Goal: Transaction & Acquisition: Download file/media

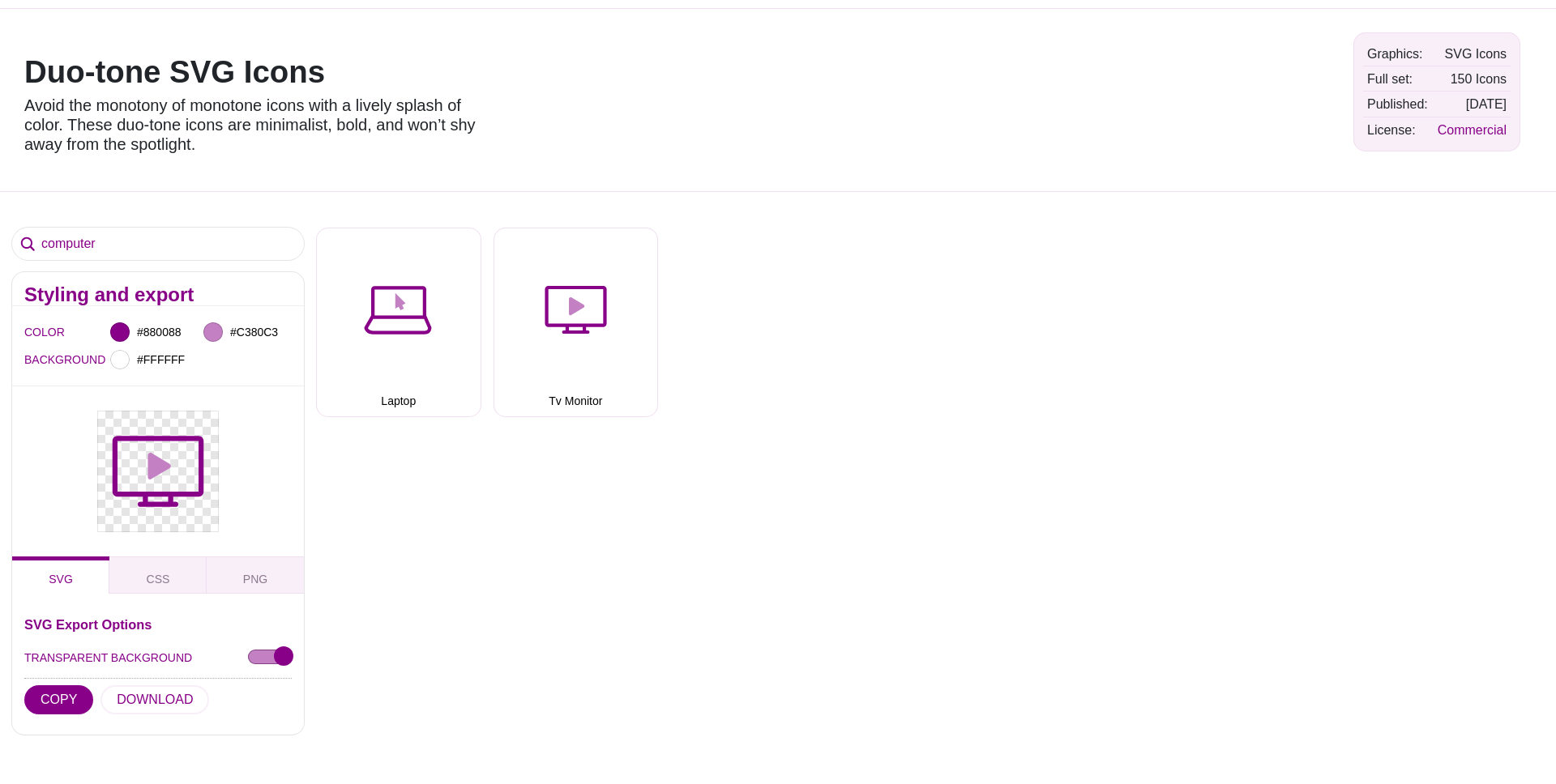
scroll to position [114, 0]
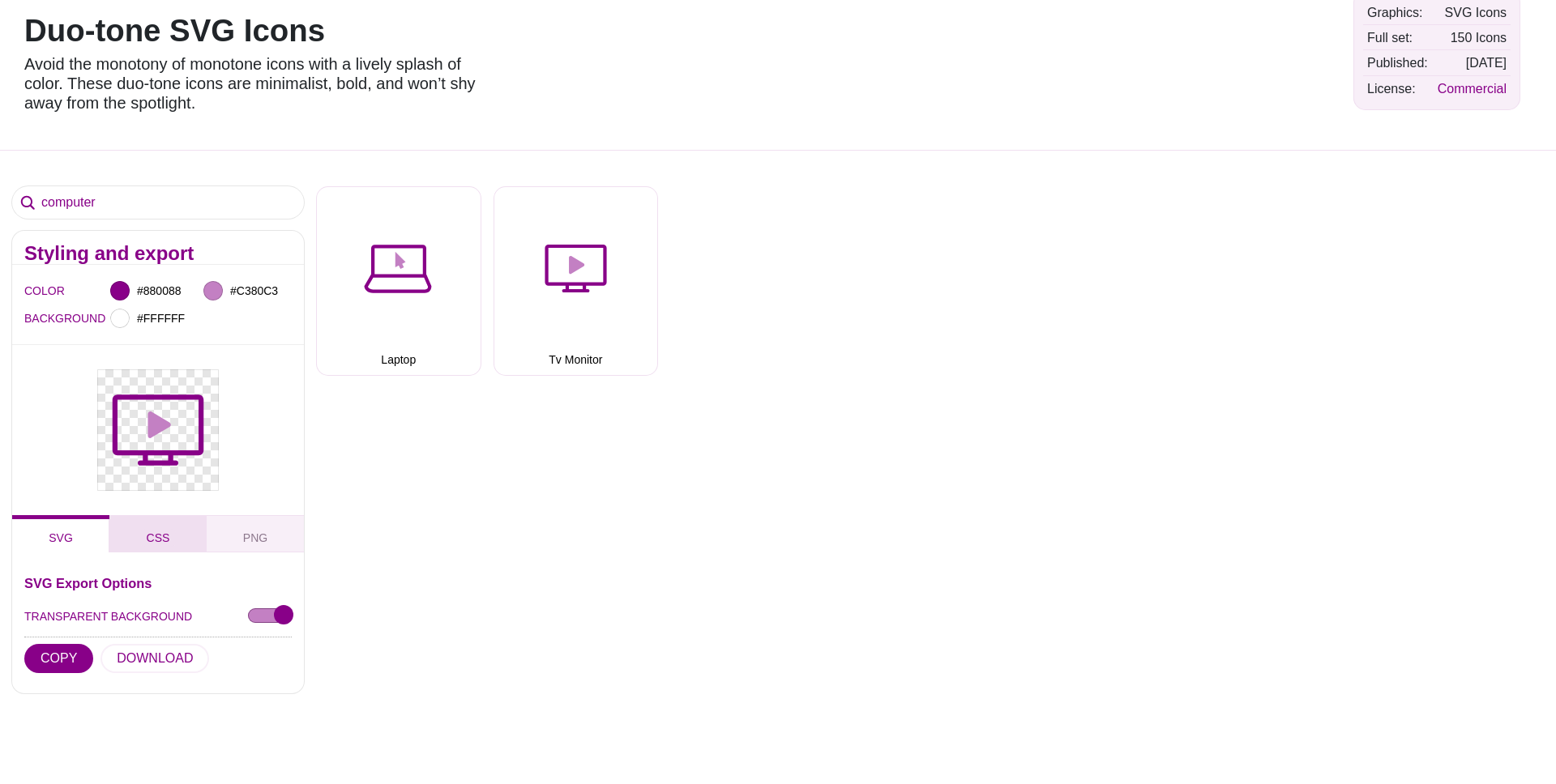
click at [174, 545] on button "CSS" at bounding box center [158, 534] width 97 height 37
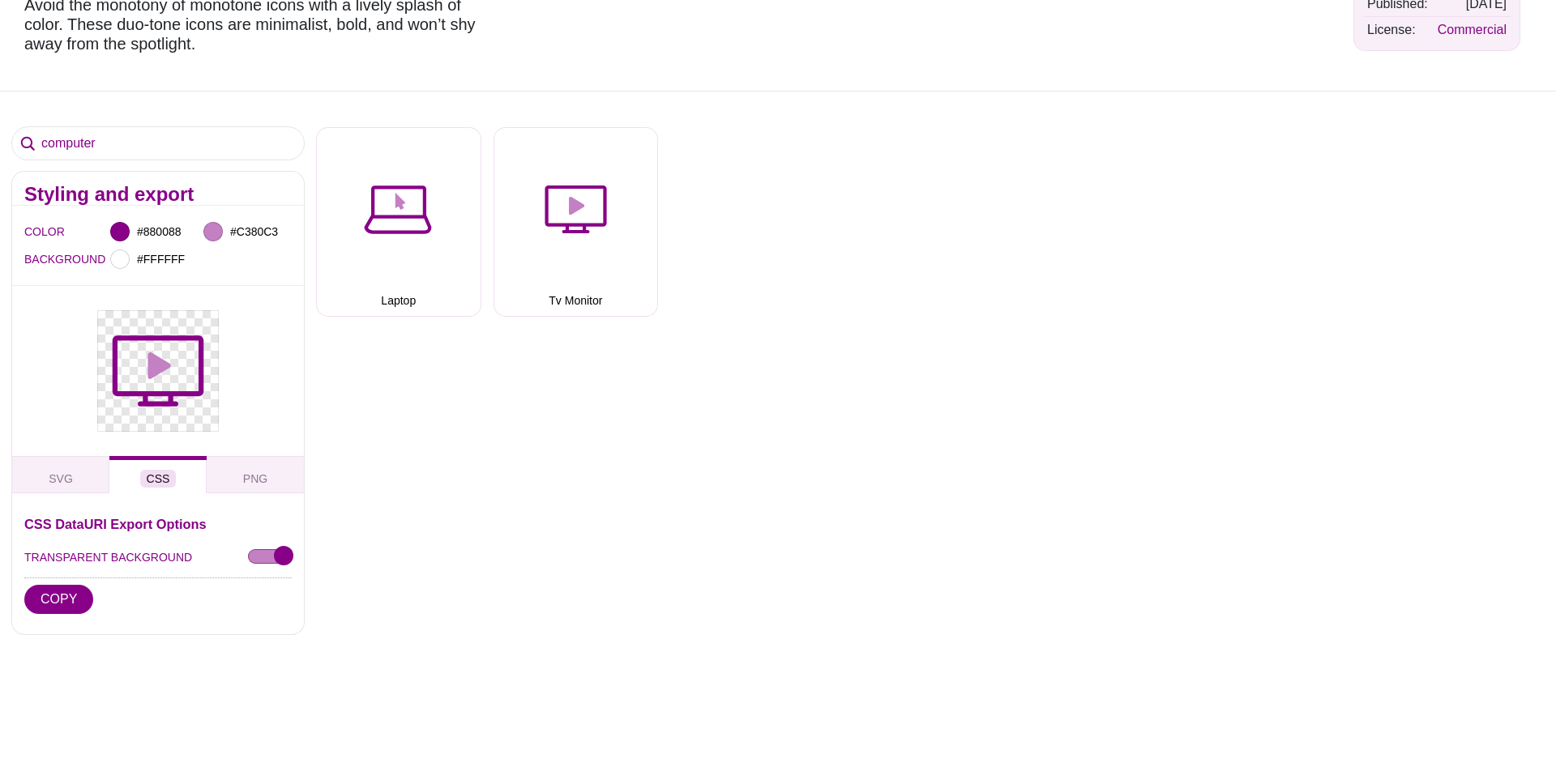
scroll to position [176, 0]
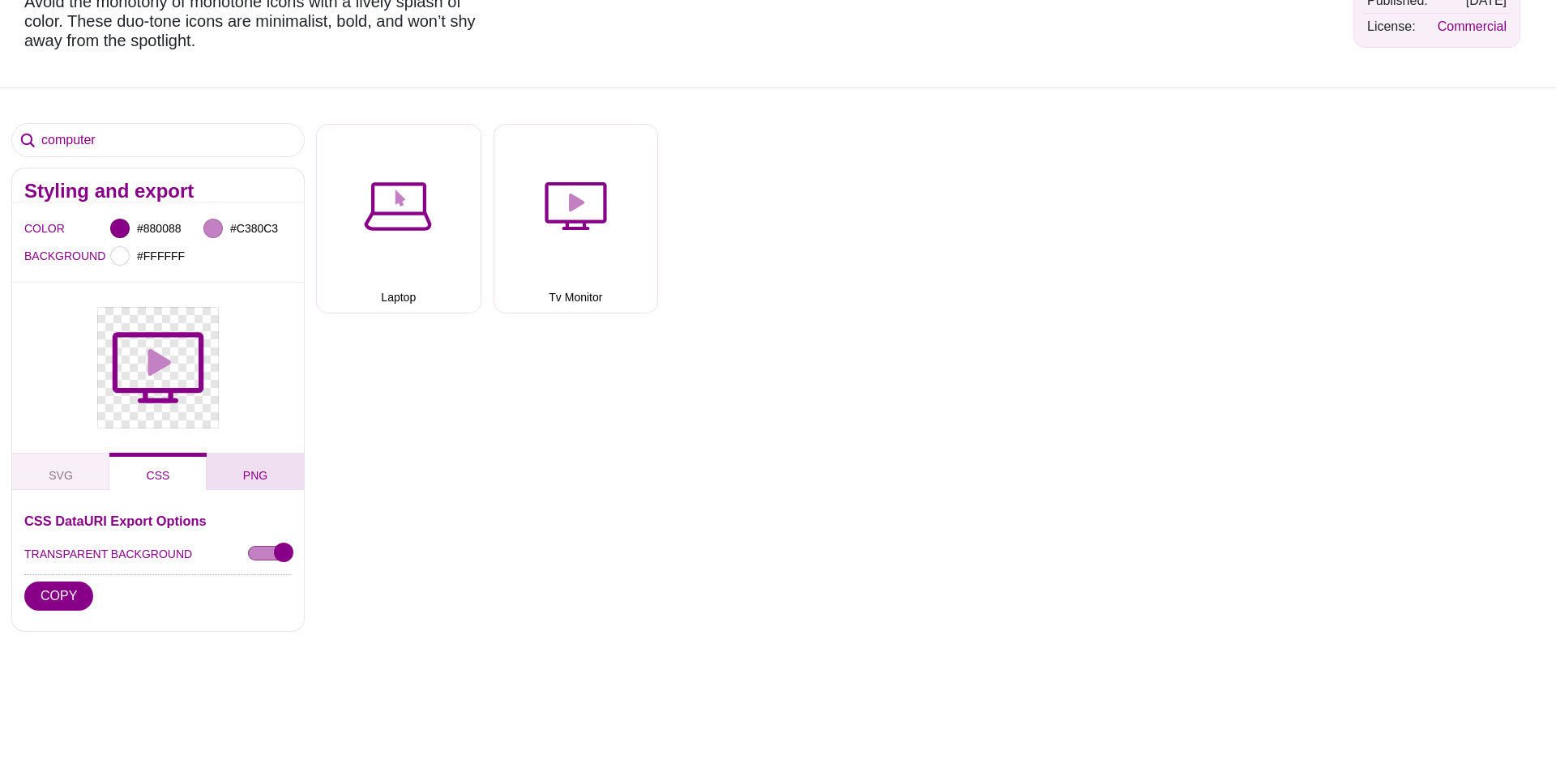
click at [242, 467] on button "PNG" at bounding box center [255, 471] width 97 height 37
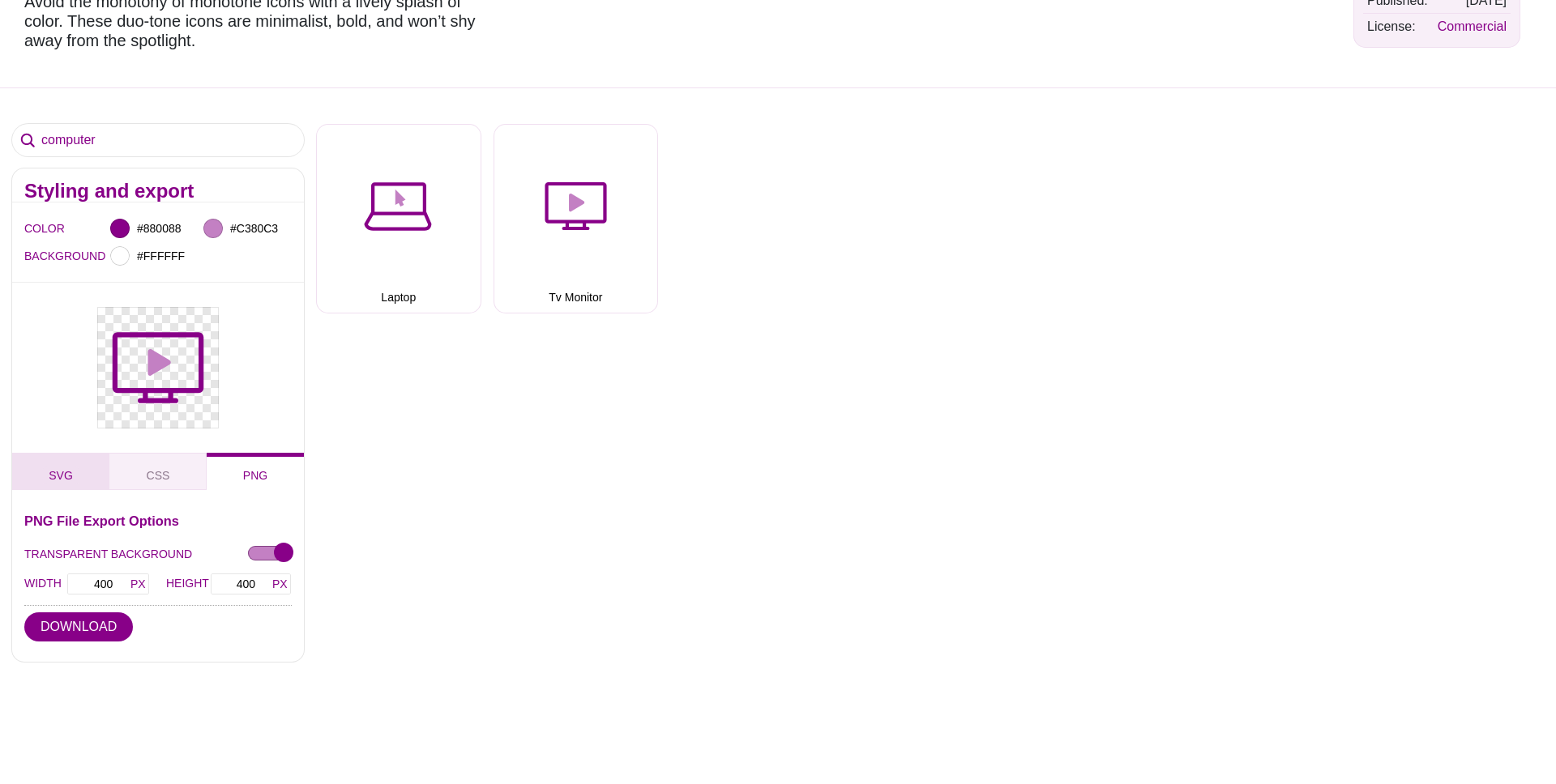
click at [48, 471] on span "SVG" at bounding box center [60, 475] width 37 height 17
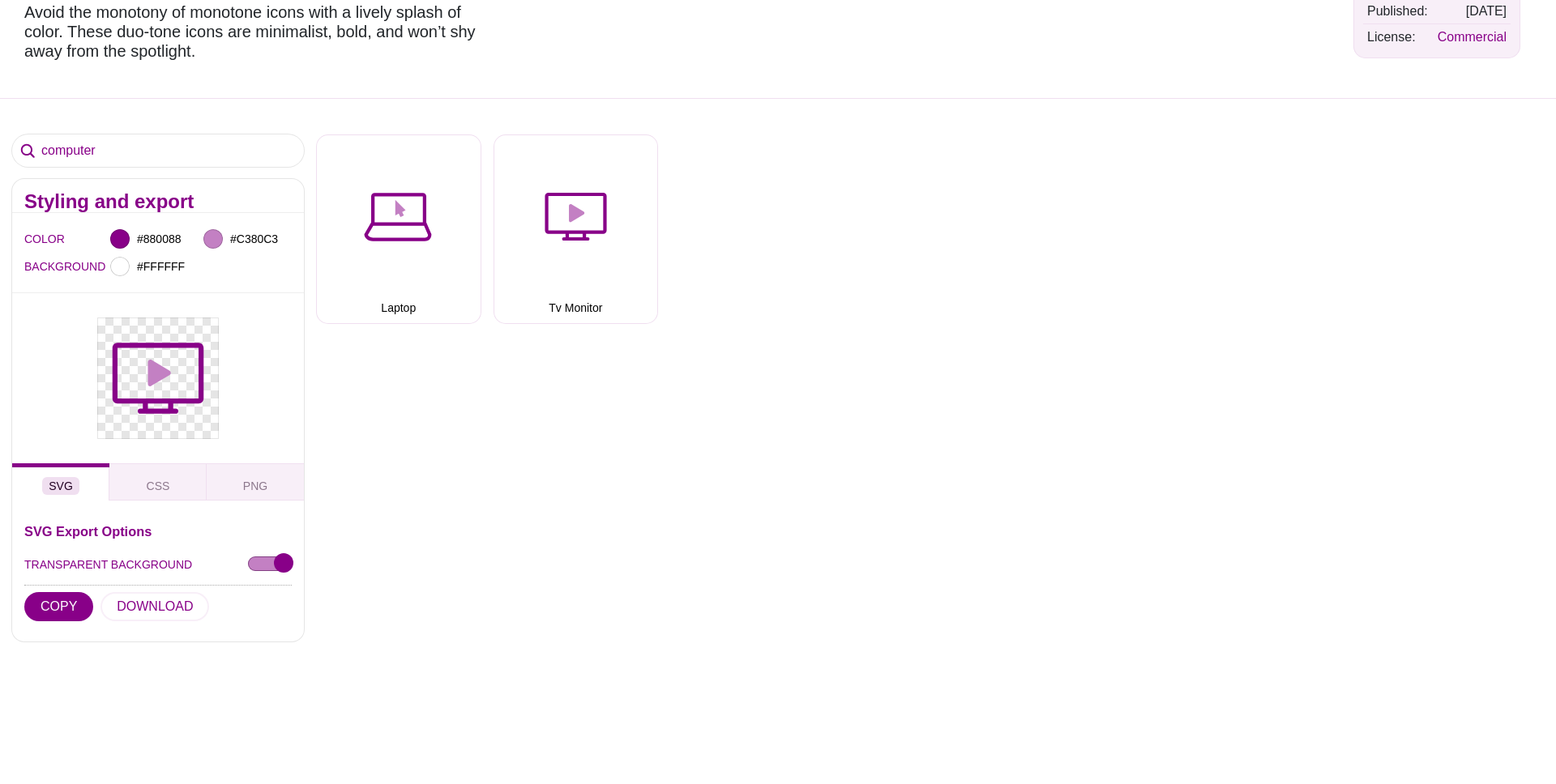
scroll to position [167, 0]
click at [262, 483] on span "PNG" at bounding box center [255, 484] width 37 height 17
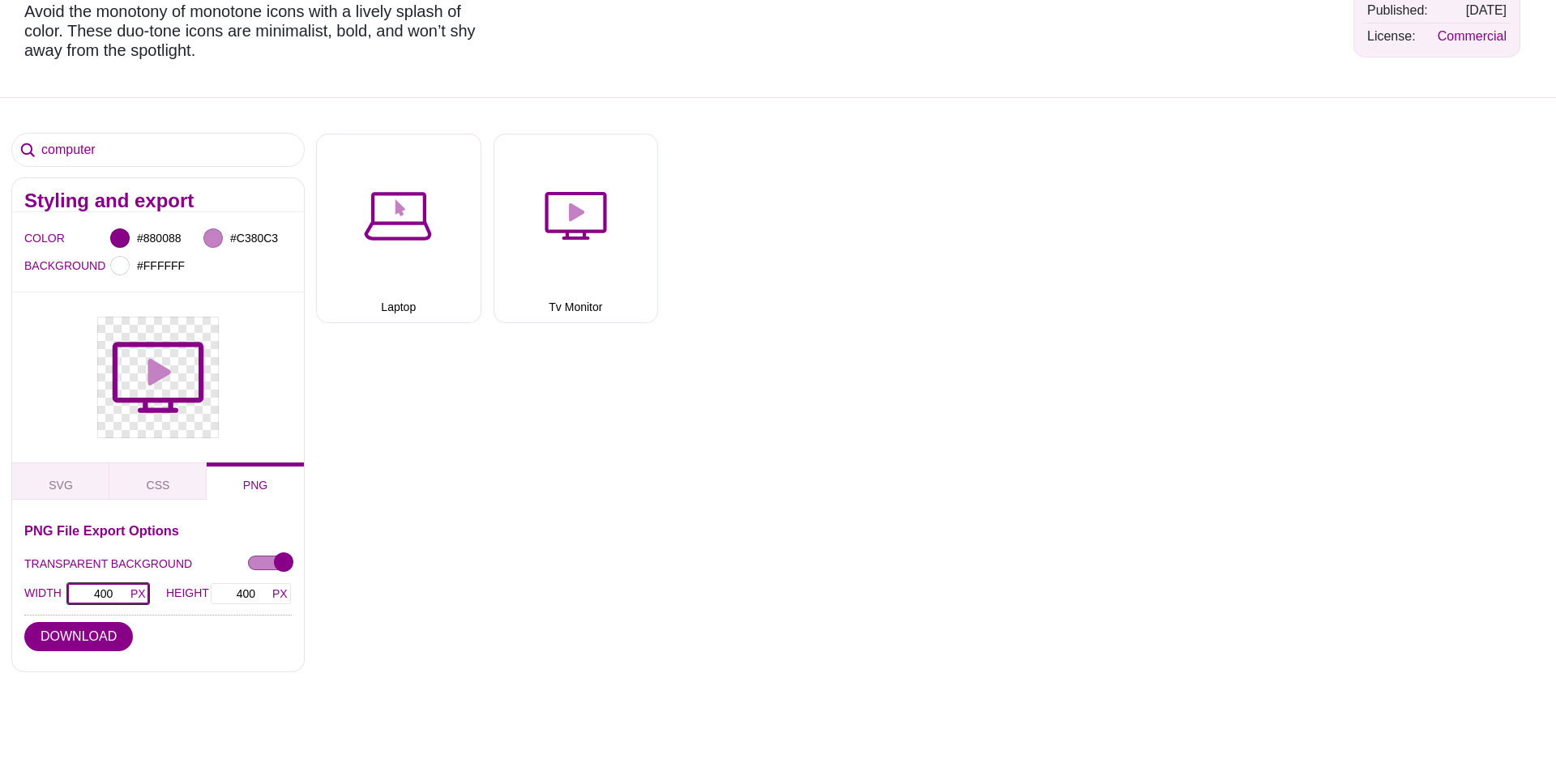
click at [105, 595] on input "400" at bounding box center [108, 593] width 83 height 23
type input "800"
click at [226, 593] on input "800" at bounding box center [251, 593] width 82 height 23
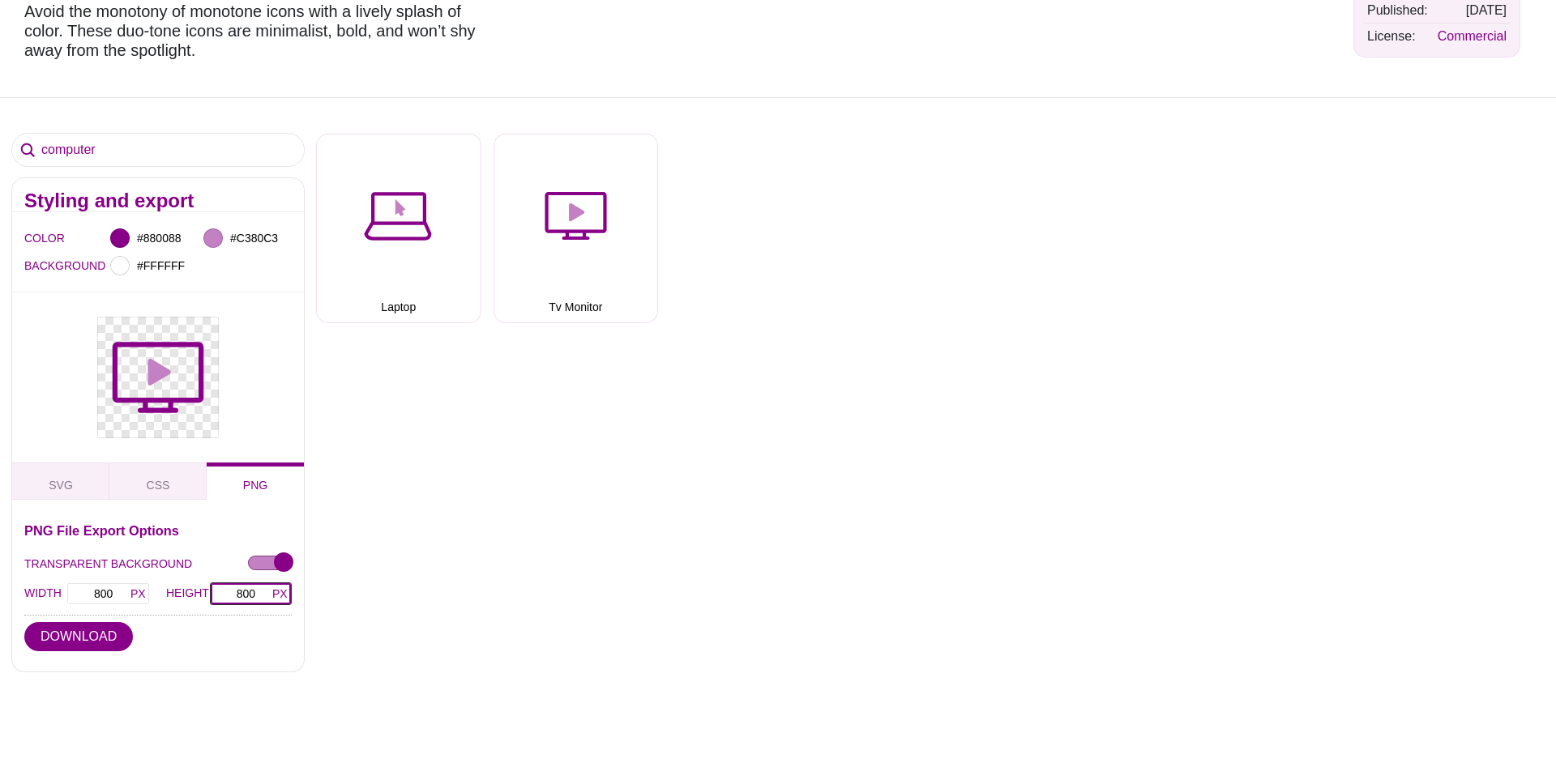
click at [227, 593] on input "800" at bounding box center [251, 593] width 82 height 23
click at [59, 643] on button "DOWNLOAD" at bounding box center [79, 637] width 109 height 29
